Goal: Transaction & Acquisition: Purchase product/service

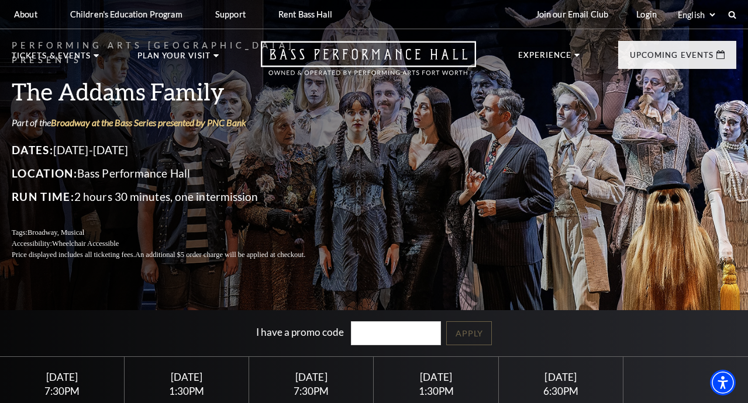
click at [647, 16] on link "Login" at bounding box center [646, 14] width 39 height 29
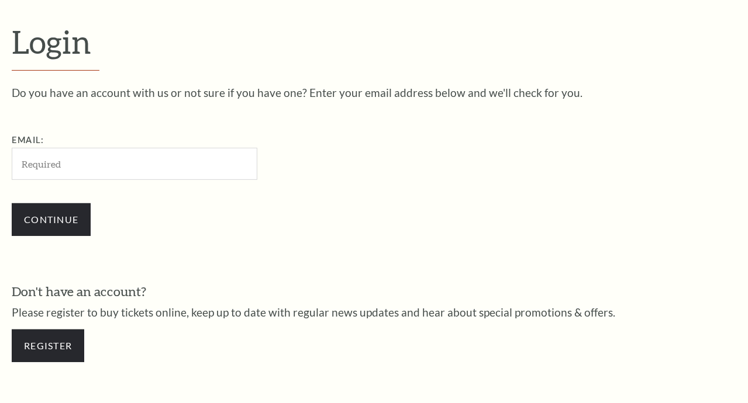
scroll to position [317, 0]
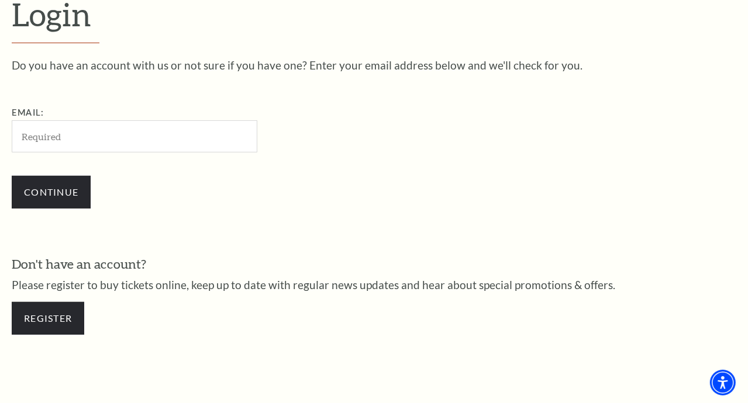
click at [37, 147] on input "Email:" at bounding box center [135, 136] width 246 height 32
type input "[EMAIL_ADDRESS][DOMAIN_NAME]"
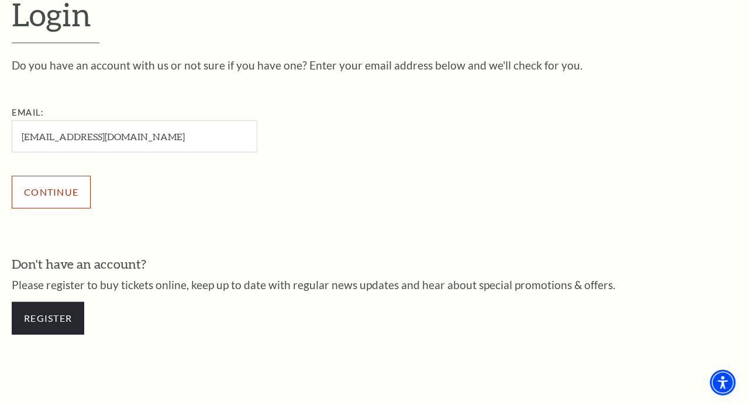
click at [55, 199] on input "Continue" at bounding box center [51, 192] width 79 height 33
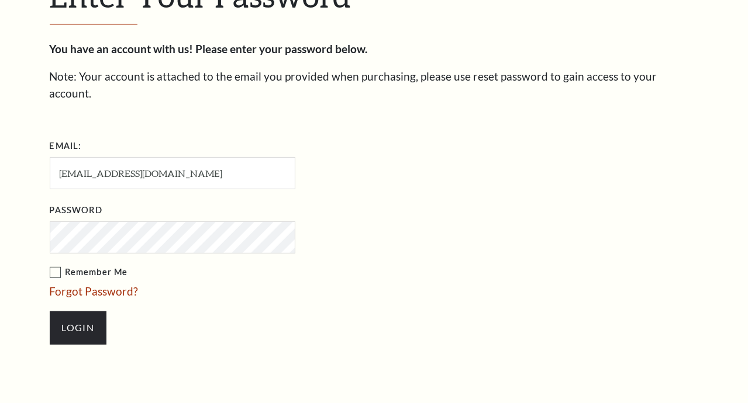
scroll to position [329, 0]
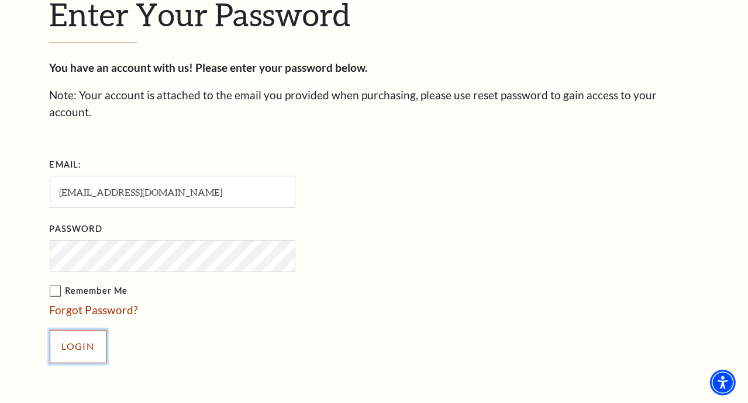
click at [61, 330] on input "Login" at bounding box center [78, 346] width 57 height 33
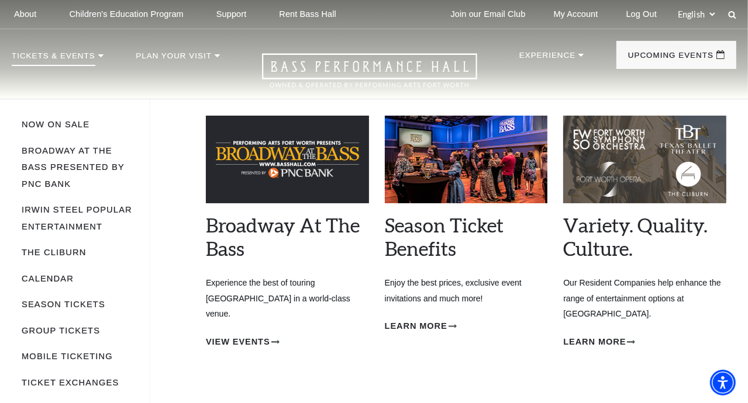
click at [62, 57] on p "Tickets & Events" at bounding box center [54, 59] width 84 height 14
click at [32, 129] on link "Now On Sale" at bounding box center [56, 124] width 68 height 9
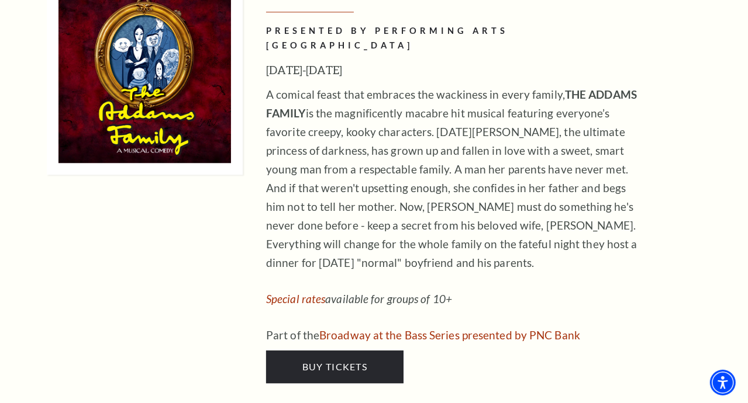
scroll to position [2699, 0]
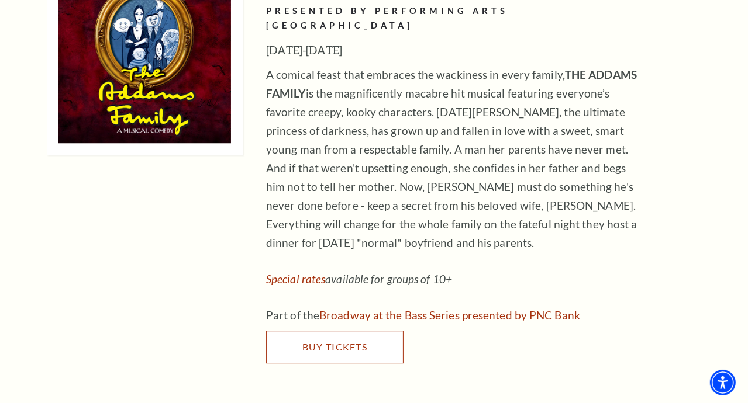
click at [340, 341] on span "Buy Tickets" at bounding box center [334, 346] width 65 height 11
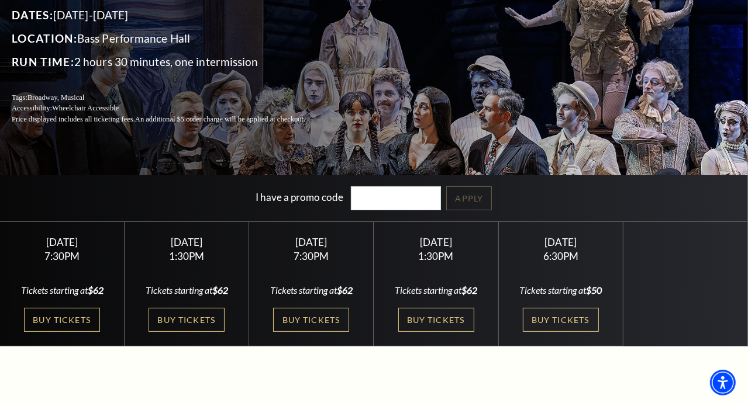
scroll to position [143, 0]
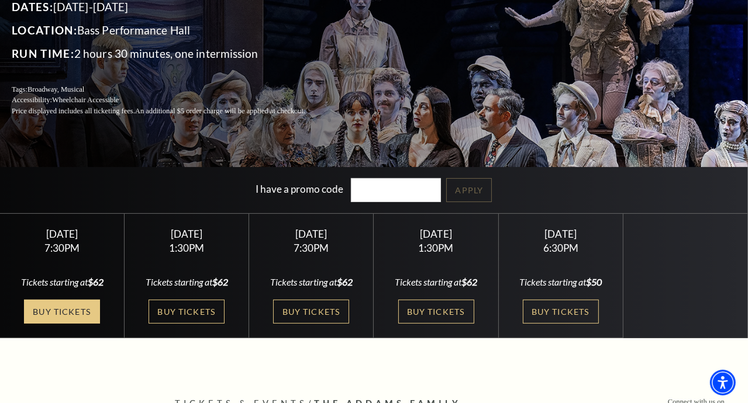
click at [42, 316] on link "Buy Tickets" at bounding box center [62, 312] width 76 height 24
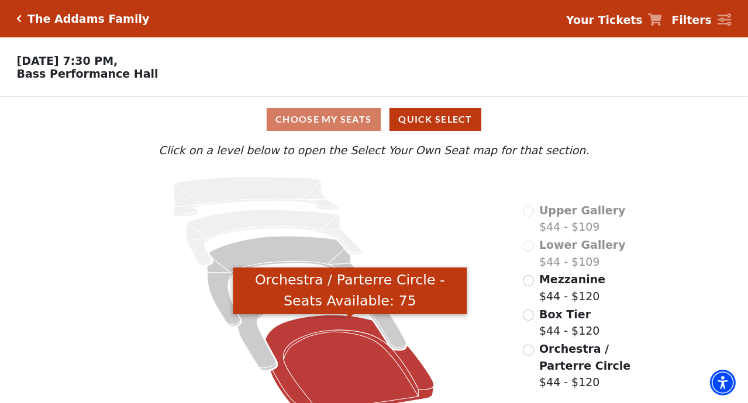
click at [329, 366] on icon "Orchestra / Parterre Circle - Seats Available: 75" at bounding box center [349, 367] width 169 height 102
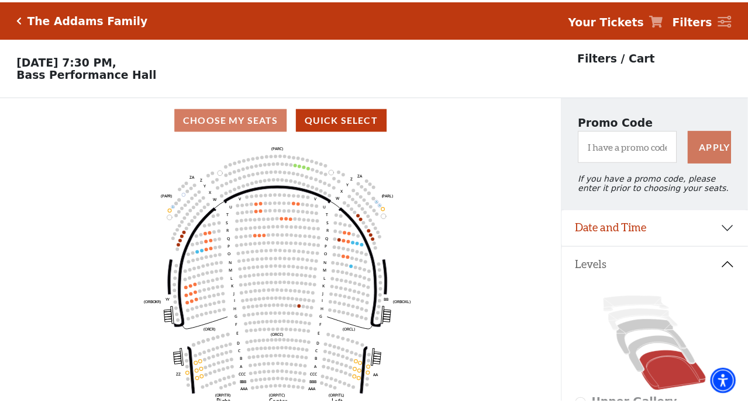
scroll to position [54, 0]
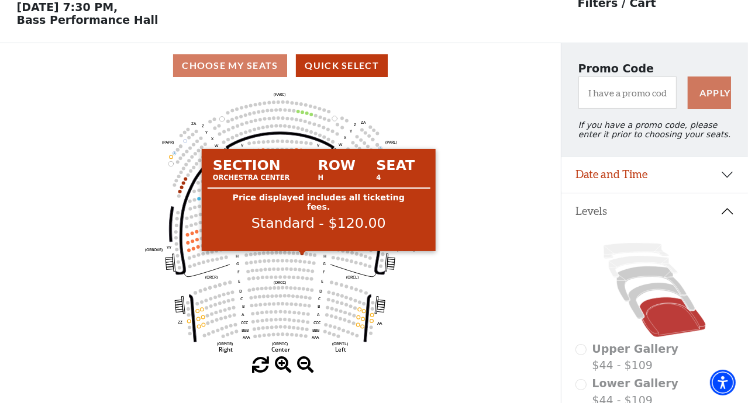
click at [301, 255] on circle at bounding box center [302, 254] width 4 height 4
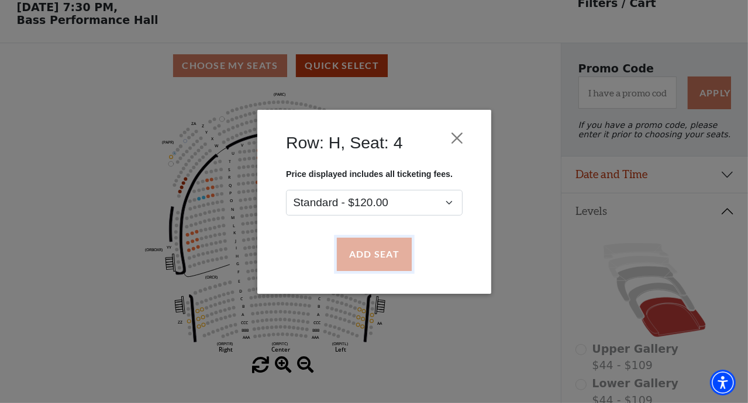
click at [358, 264] on button "Add Seat" at bounding box center [373, 254] width 75 height 33
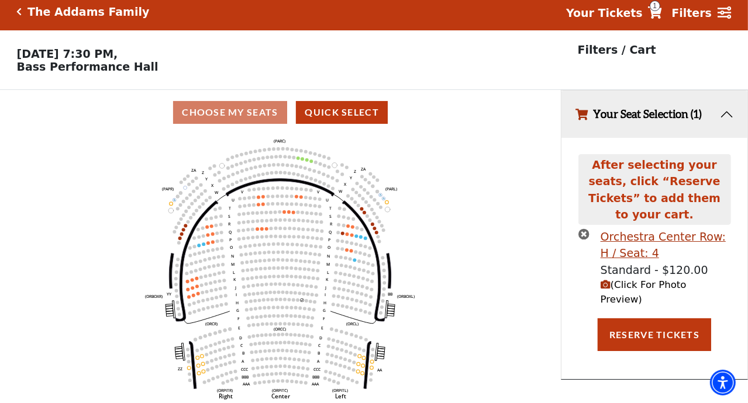
scroll to position [0, 0]
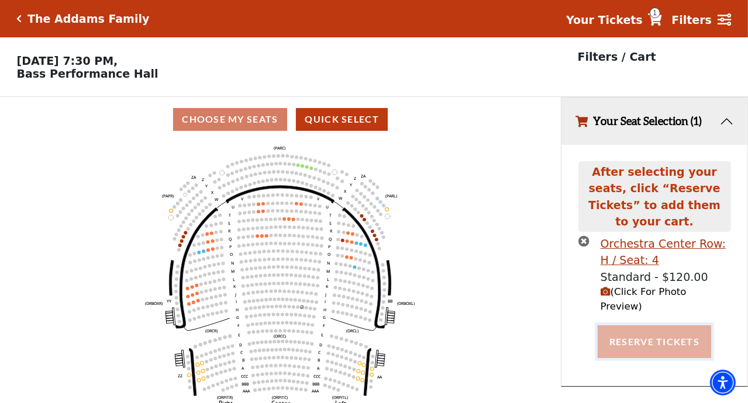
click at [632, 326] on button "Reserve Tickets" at bounding box center [653, 342] width 113 height 33
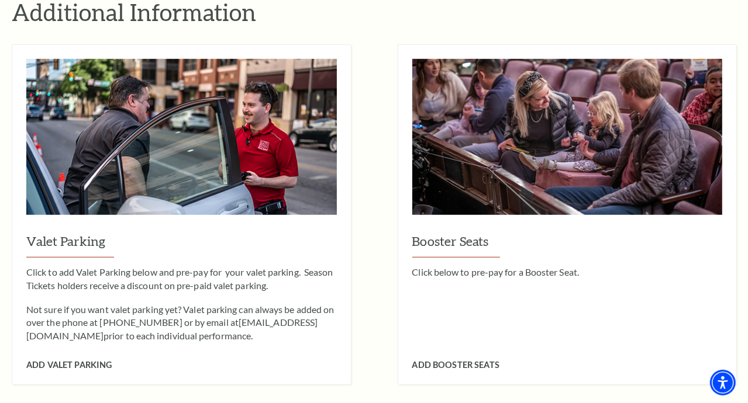
scroll to position [1001, 0]
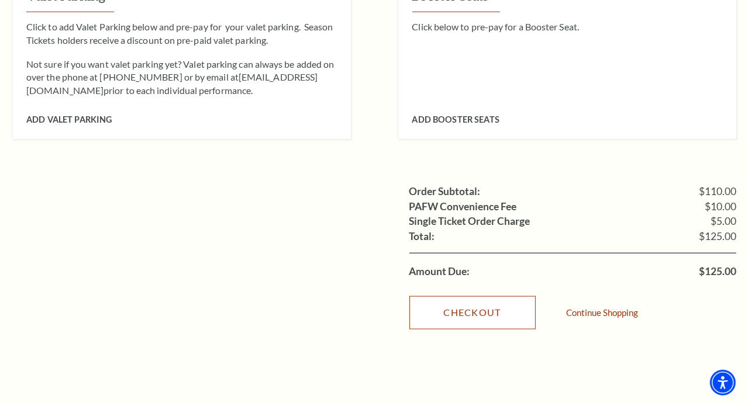
click at [469, 296] on link "Checkout" at bounding box center [472, 312] width 126 height 33
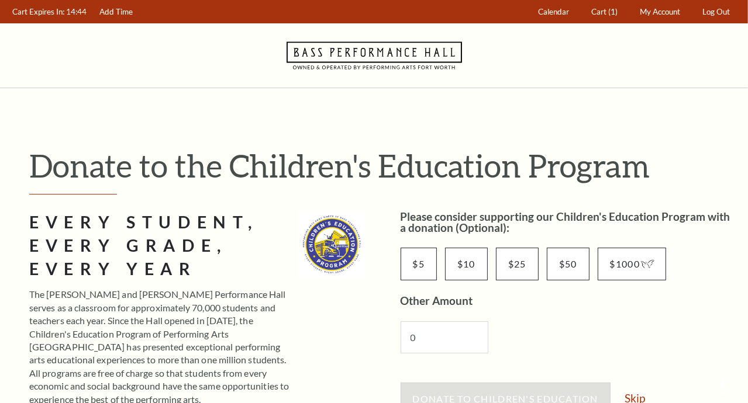
click at [469, 288] on div "$5 $10 $25 $50 $1000 Other Amount 0" at bounding box center [568, 299] width 336 height 133
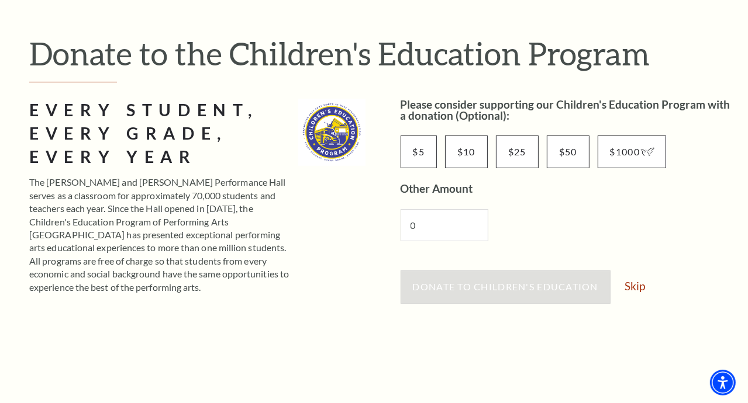
scroll to position [110, 0]
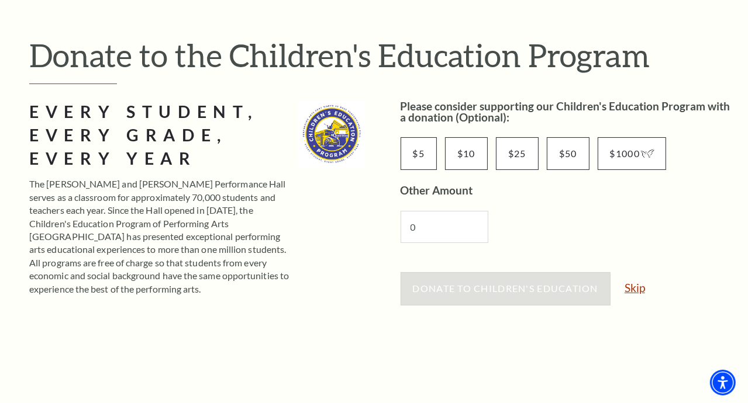
click at [635, 284] on link "Skip" at bounding box center [634, 287] width 20 height 11
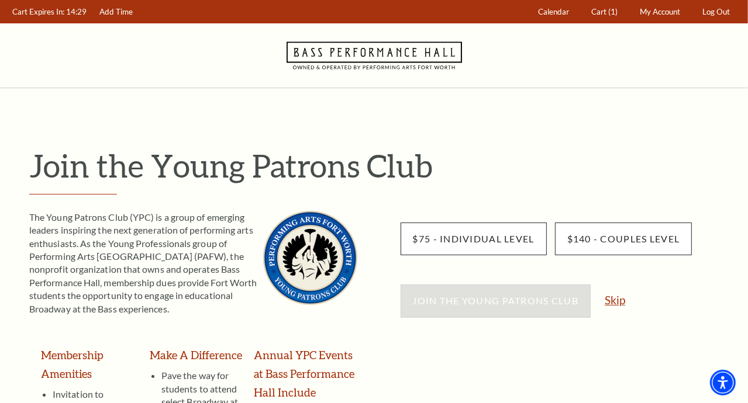
click at [613, 299] on link "Skip" at bounding box center [614, 300] width 20 height 11
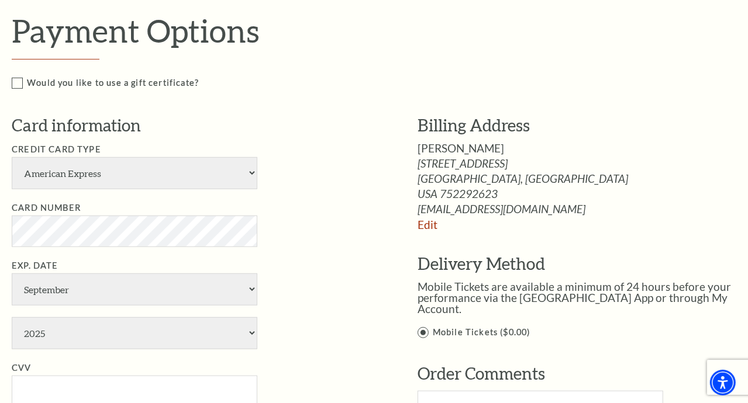
scroll to position [490, 0]
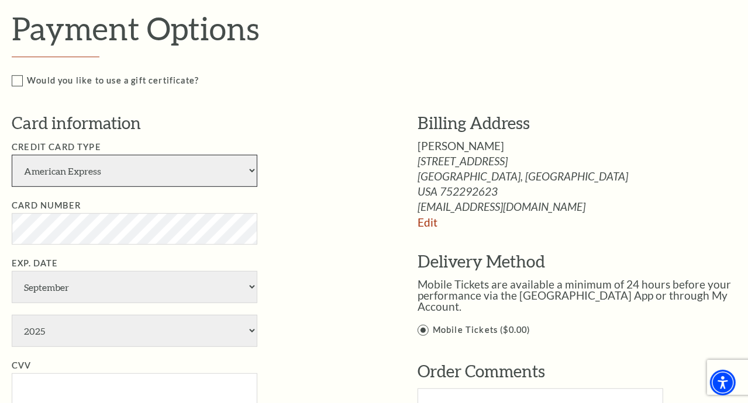
click at [154, 178] on select "American Express Visa Master Card Discover" at bounding box center [135, 171] width 246 height 32
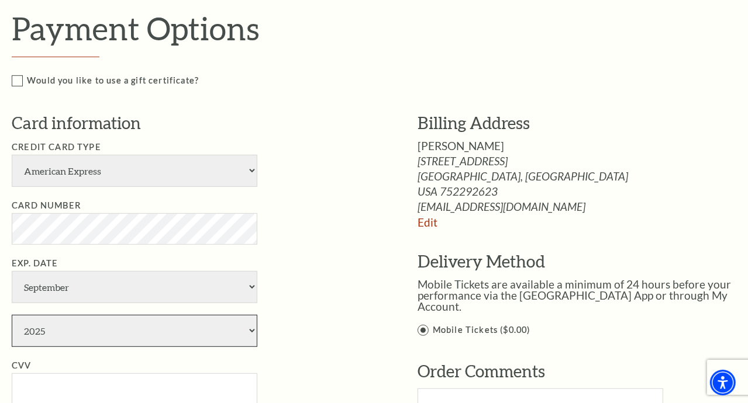
select select "2027"
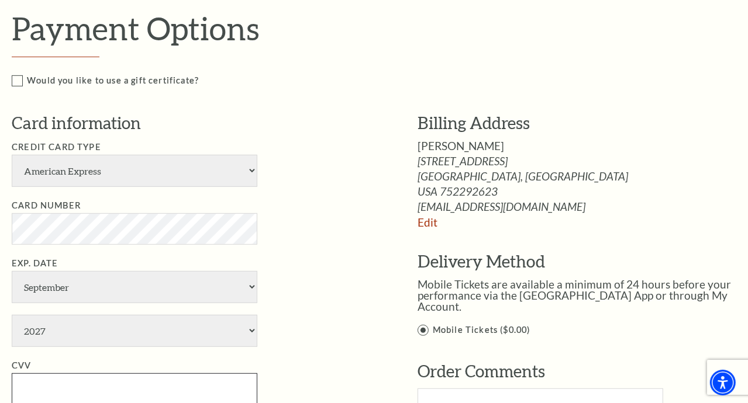
type input "242"
type input "B [PERSON_NAME]"
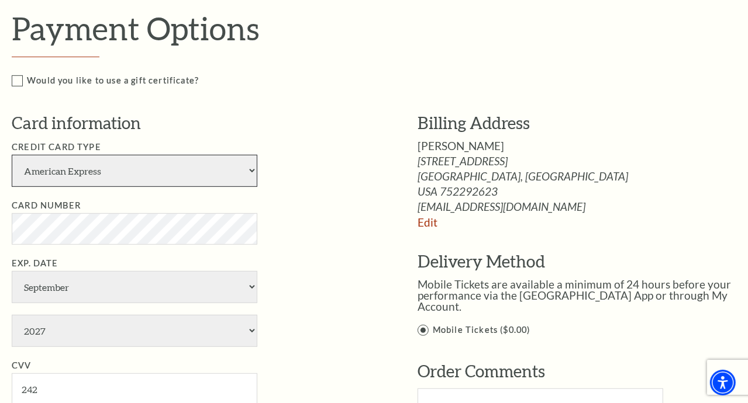
click at [254, 170] on select "American Express Visa Master Card Discover" at bounding box center [135, 171] width 246 height 32
select select "25"
click at [12, 155] on select "American Express Visa Master Card Discover" at bounding box center [135, 171] width 246 height 32
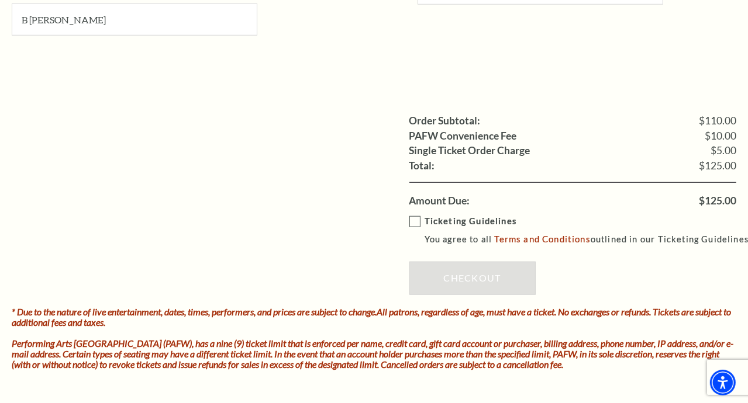
scroll to position [931, 0]
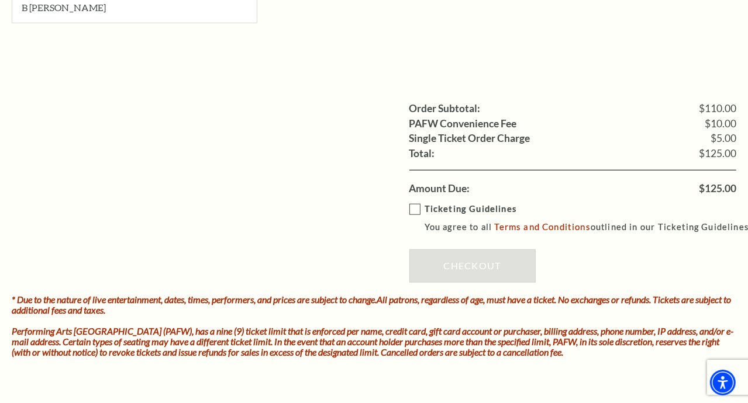
click at [414, 206] on label "Ticketing Guidelines You agree to all Terms and Conditions outlined in our Tick…" at bounding box center [581, 218] width 344 height 32
click at [0, 0] on input "Ticketing Guidelines You agree to all Terms and Conditions outlined in our Tick…" at bounding box center [0, 0] width 0 height 0
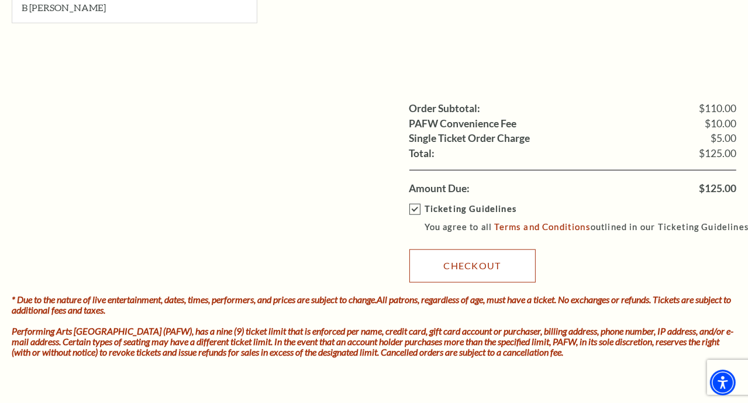
click at [449, 264] on link "Checkout" at bounding box center [472, 266] width 126 height 33
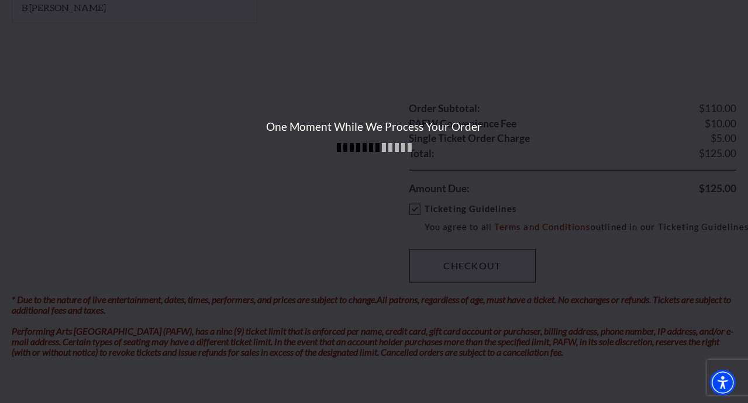
click at [449, 264] on div "One Moment While We Process Your Order" at bounding box center [374, 201] width 748 height 403
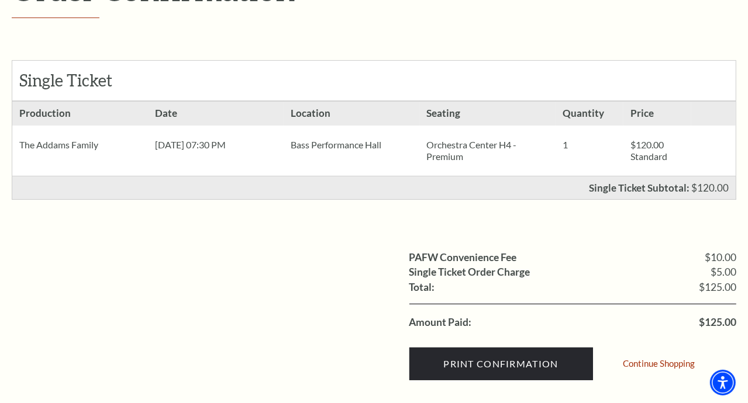
scroll to position [256, 0]
